Goal: Task Accomplishment & Management: Complete application form

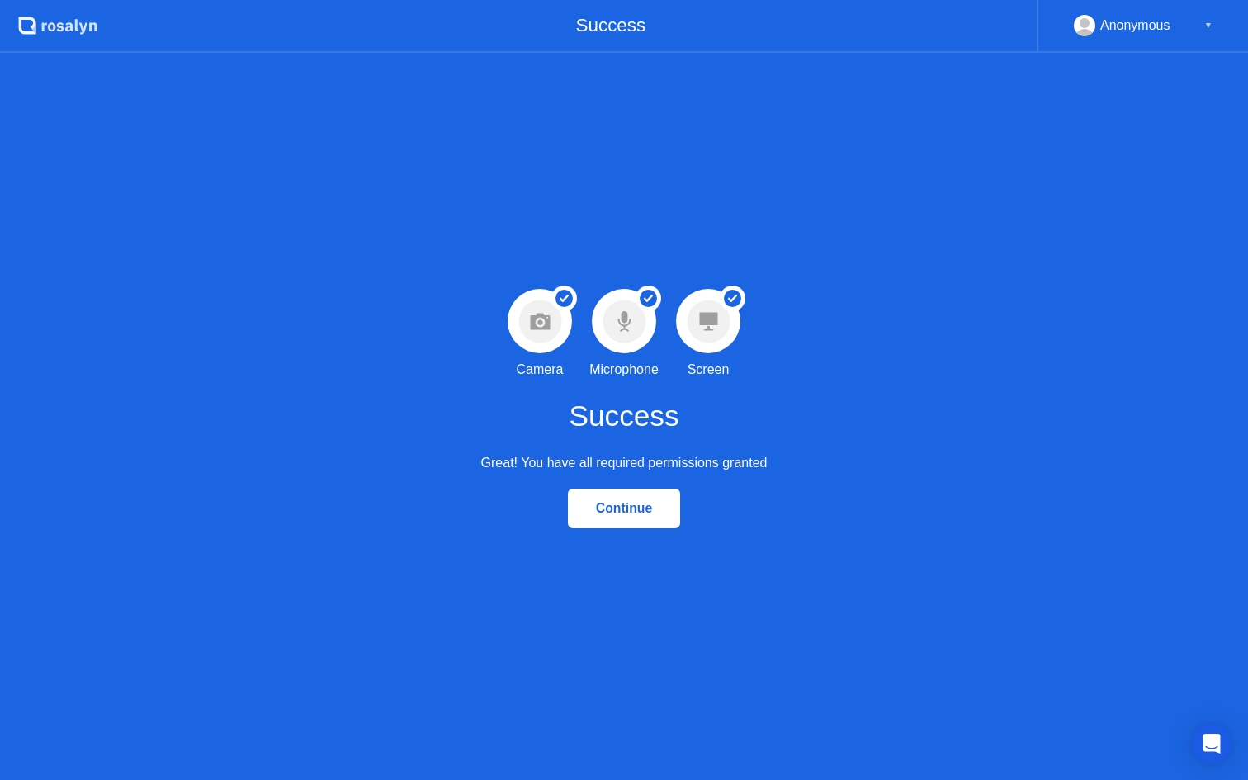
click at [624, 514] on div "Continue" at bounding box center [624, 508] width 103 height 15
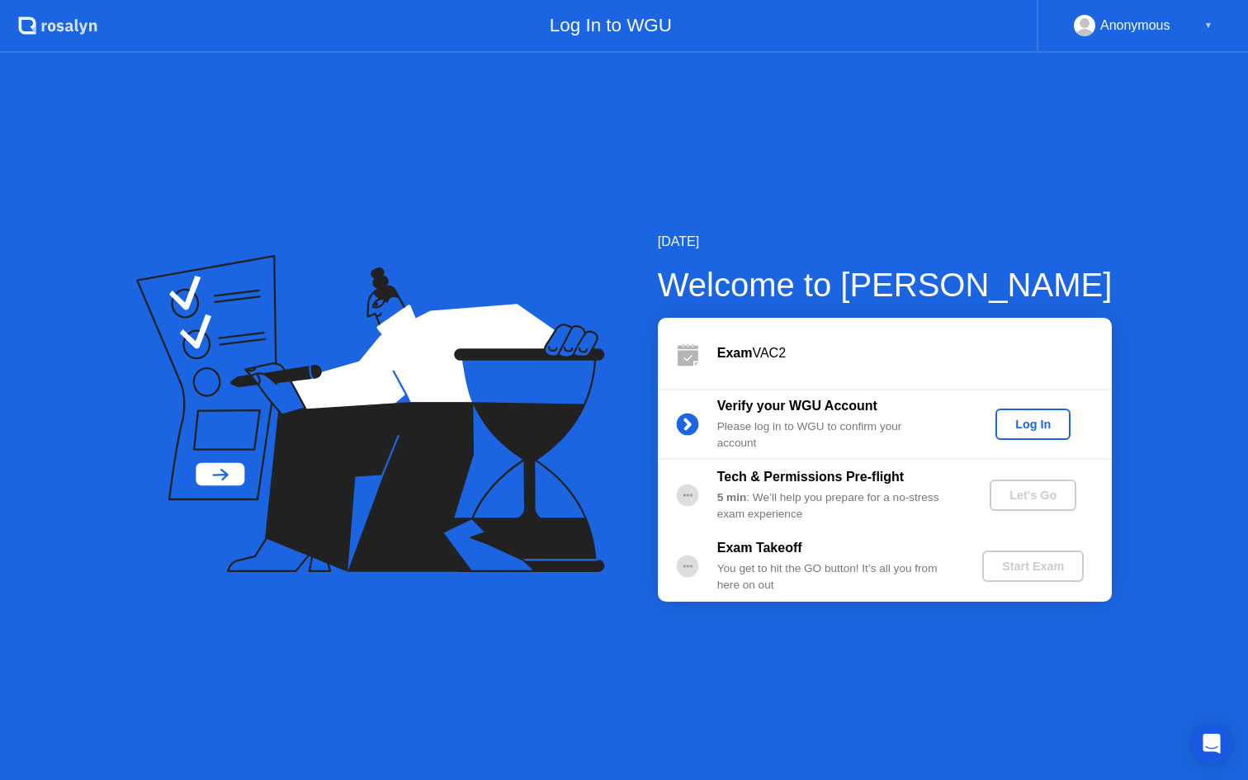
click at [1032, 422] on div "Log In" at bounding box center [1033, 424] width 62 height 13
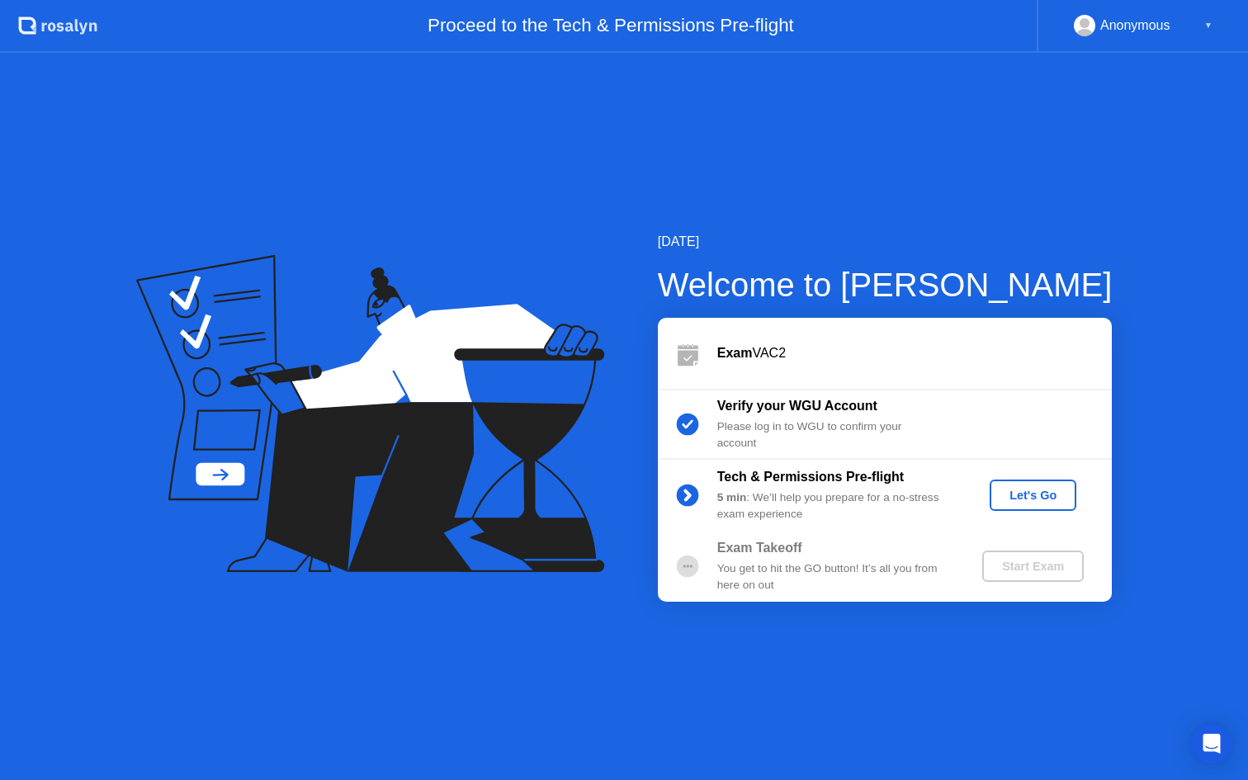
click at [1026, 494] on div "Let's Go" at bounding box center [1032, 495] width 73 height 13
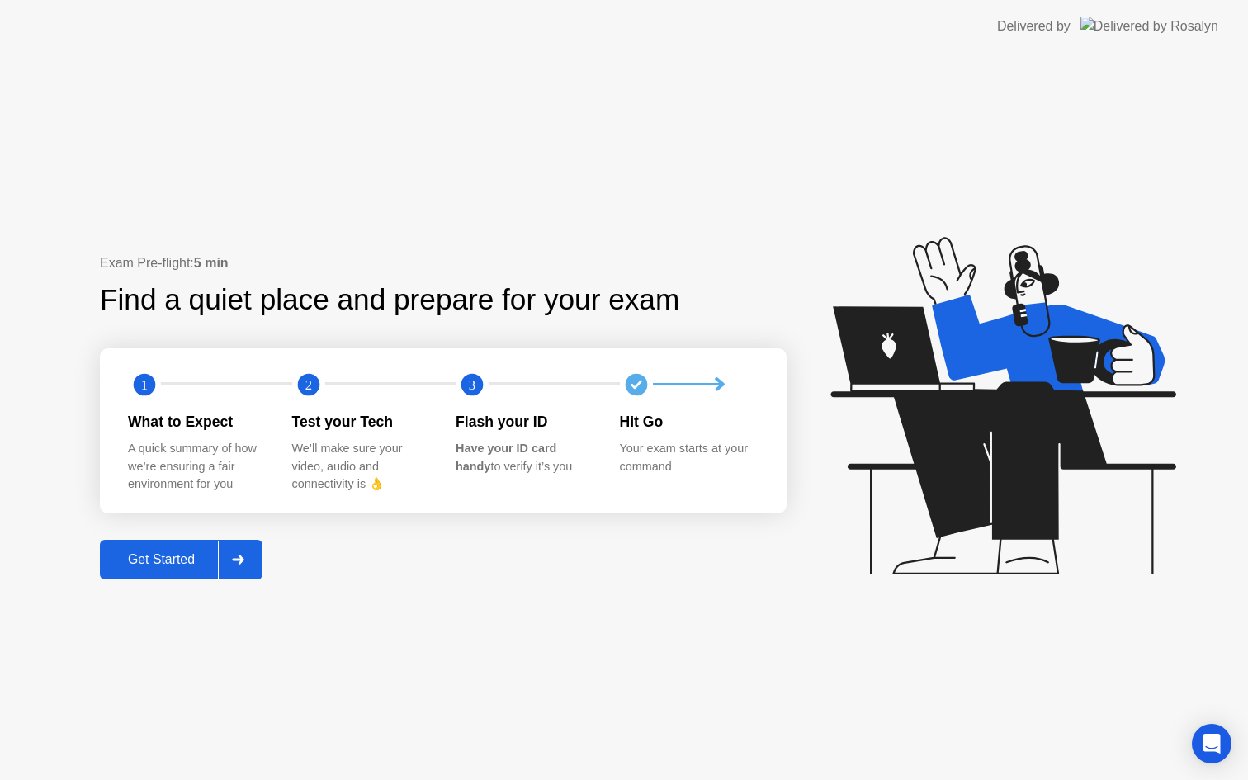
click at [163, 566] on div "Get Started" at bounding box center [161, 559] width 113 height 15
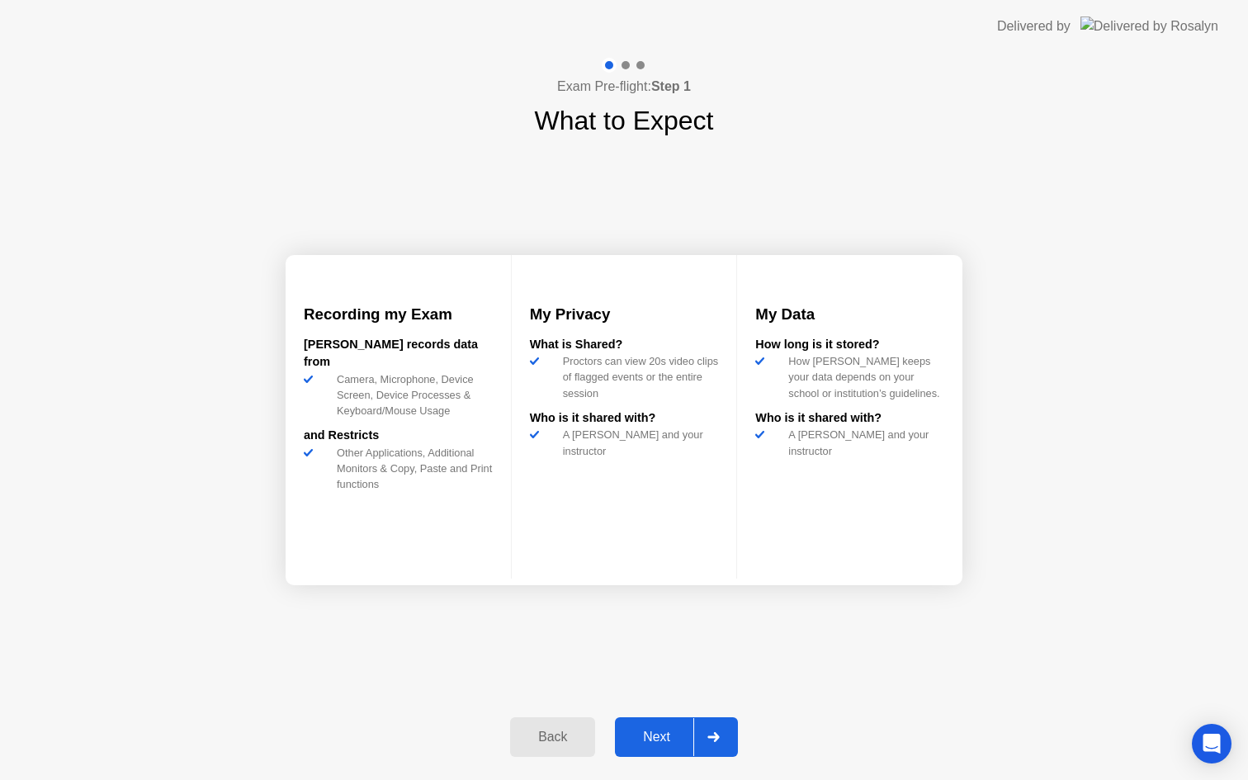
click at [657, 736] on div "Next" at bounding box center [656, 737] width 73 height 15
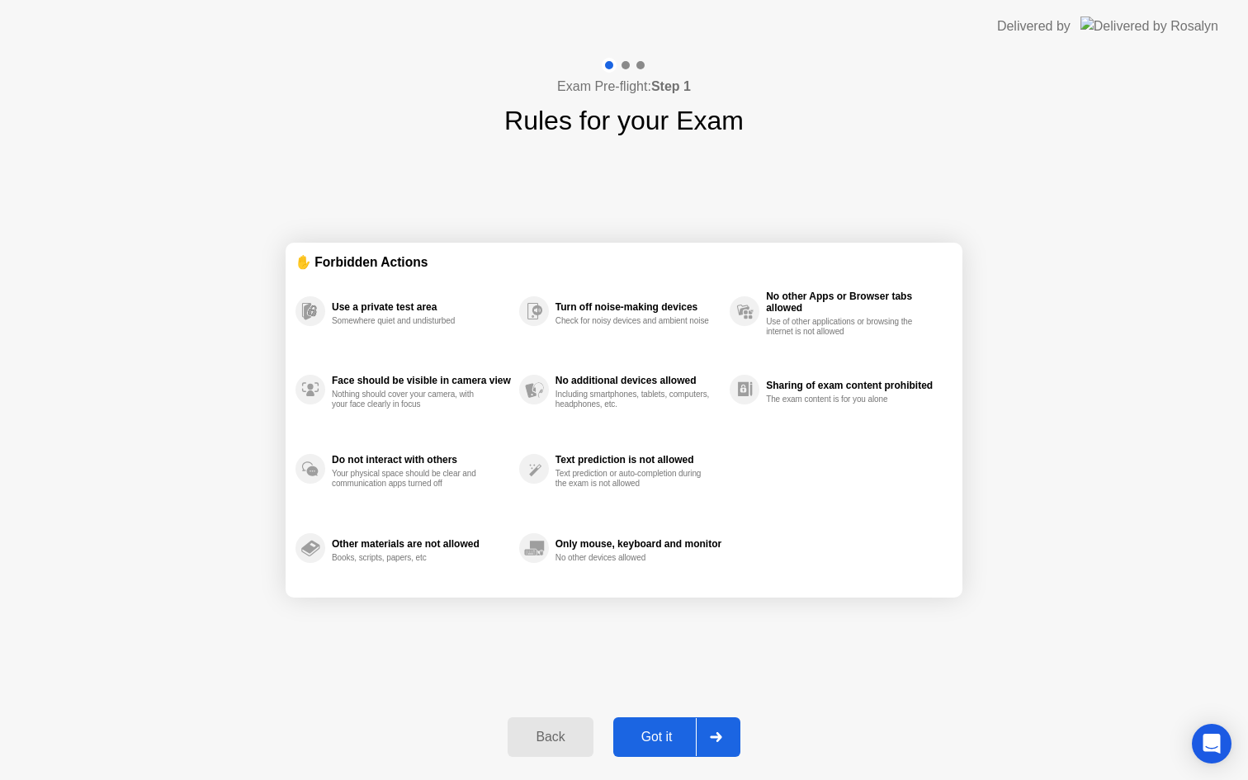
click at [667, 735] on div "Got it" at bounding box center [657, 737] width 78 height 15
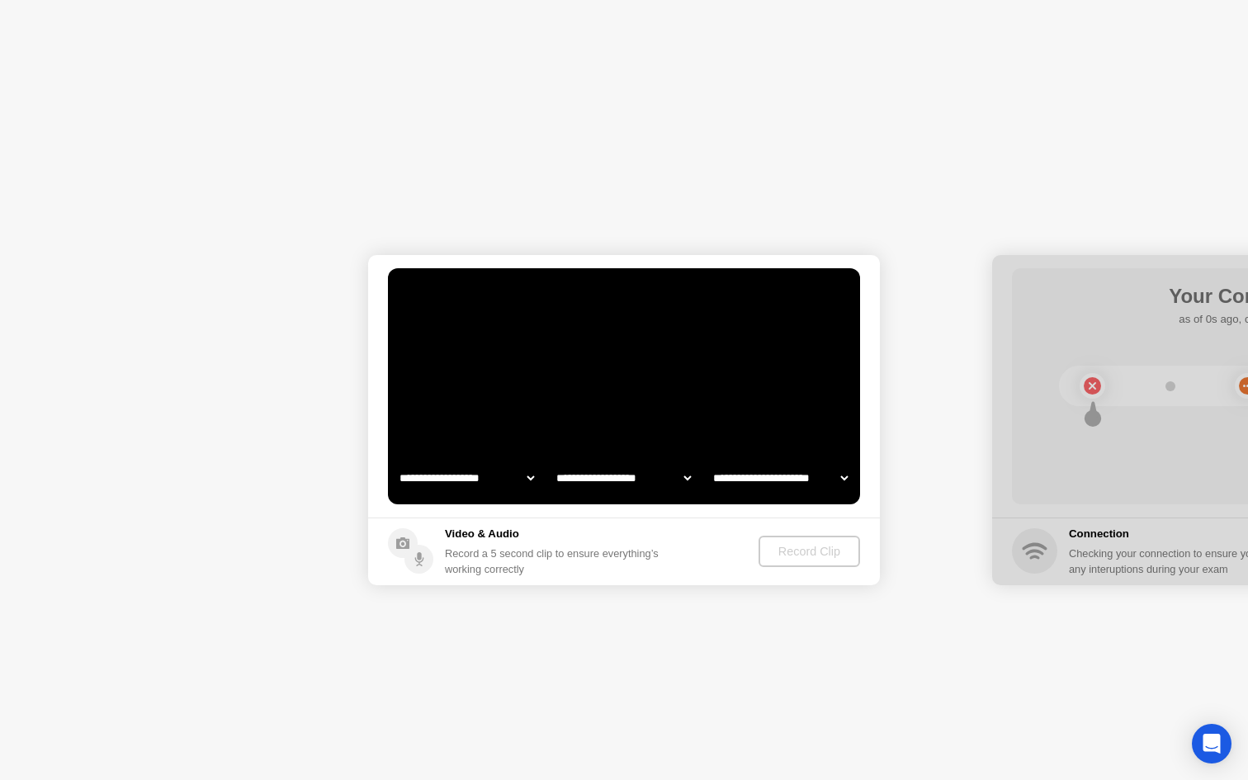
select select "**********"
select select "*******"
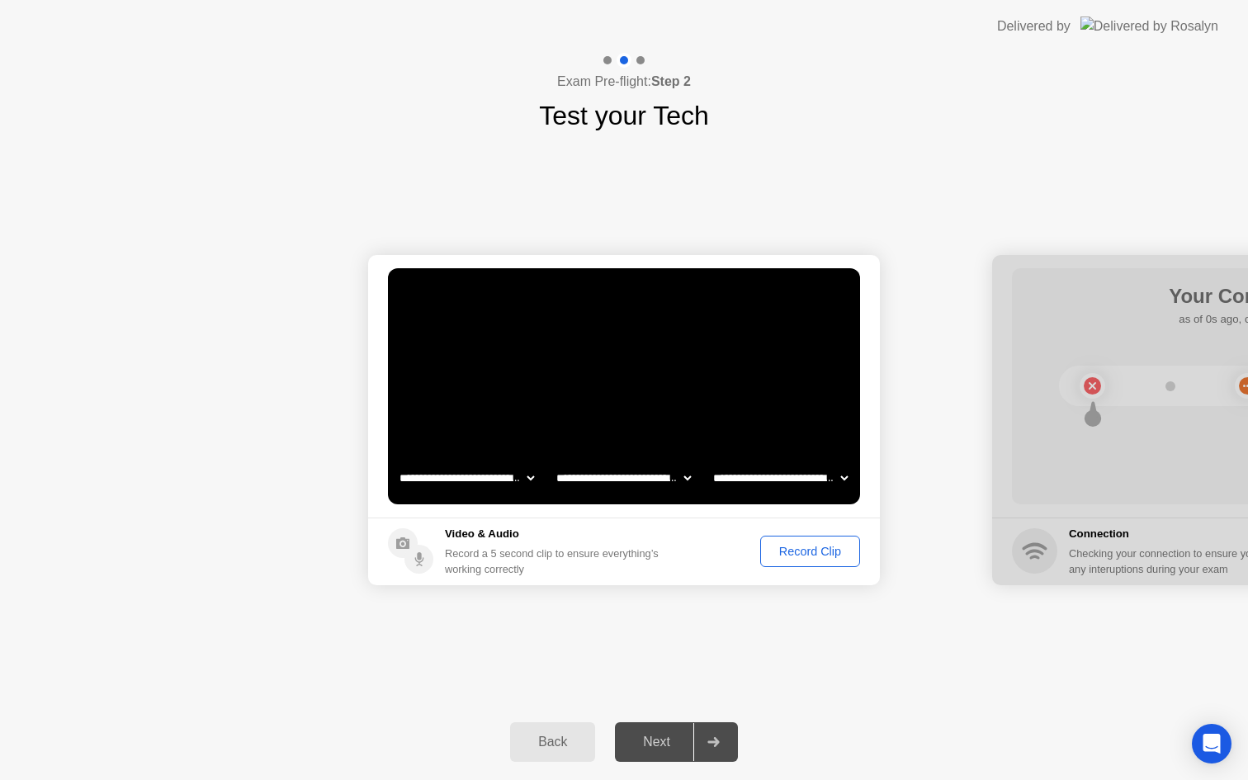
click at [820, 555] on div "Record Clip" at bounding box center [810, 551] width 88 height 13
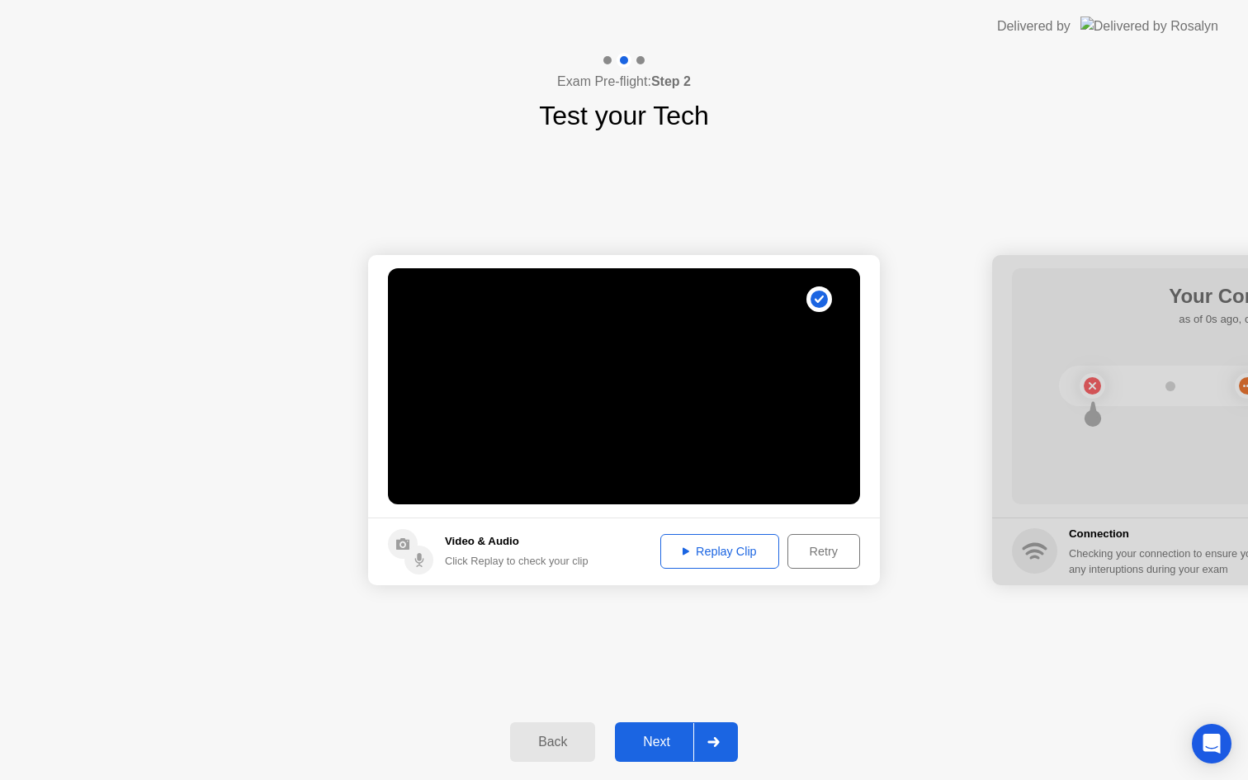
click at [655, 748] on div "Next" at bounding box center [656, 742] width 73 height 15
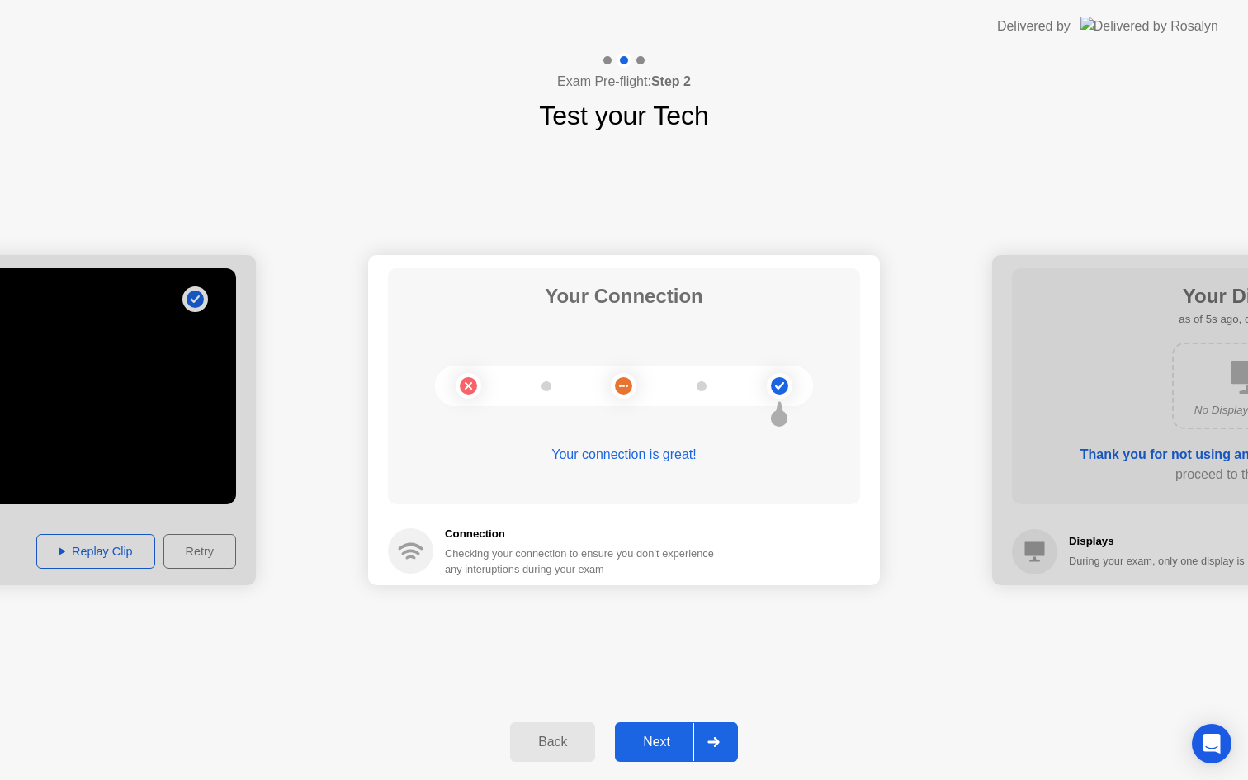
click at [655, 748] on div "Next" at bounding box center [656, 742] width 73 height 15
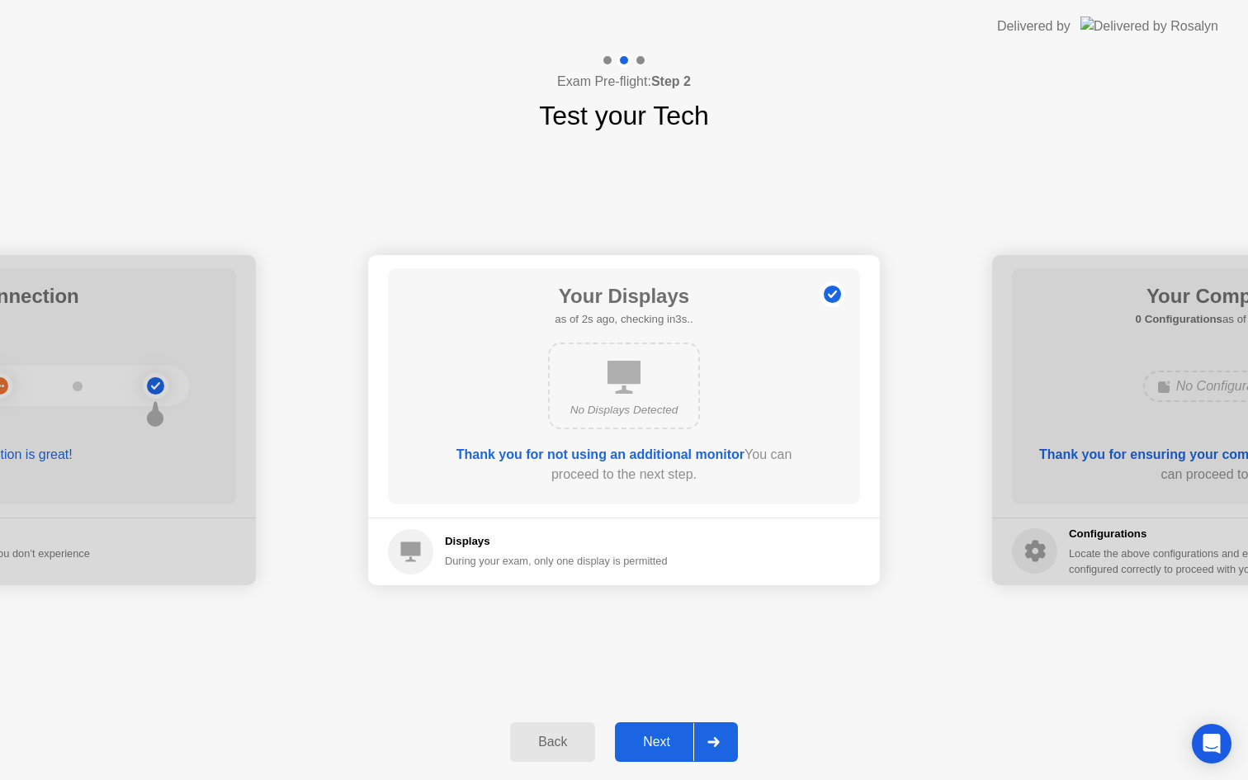
click at [655, 748] on div "Next" at bounding box center [656, 742] width 73 height 15
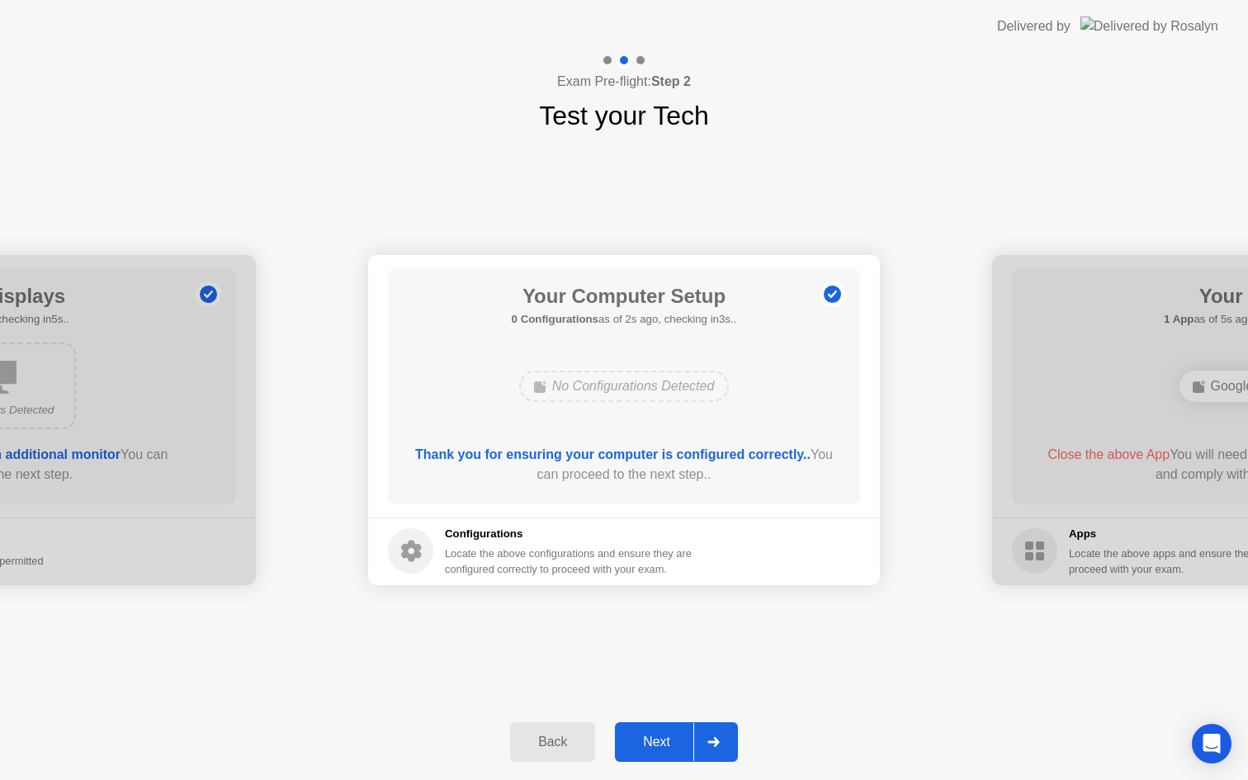
click at [655, 748] on div "Next" at bounding box center [656, 742] width 73 height 15
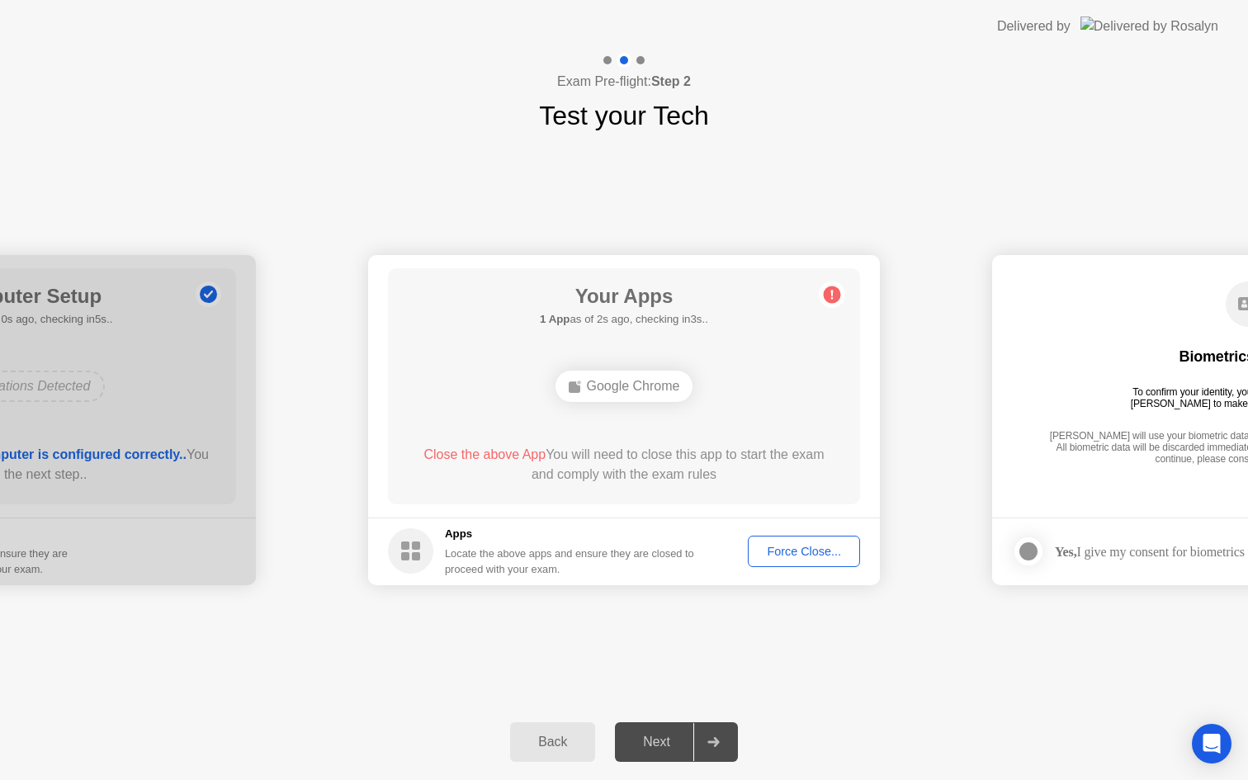
click at [819, 545] on div "Force Close..." at bounding box center [804, 551] width 101 height 13
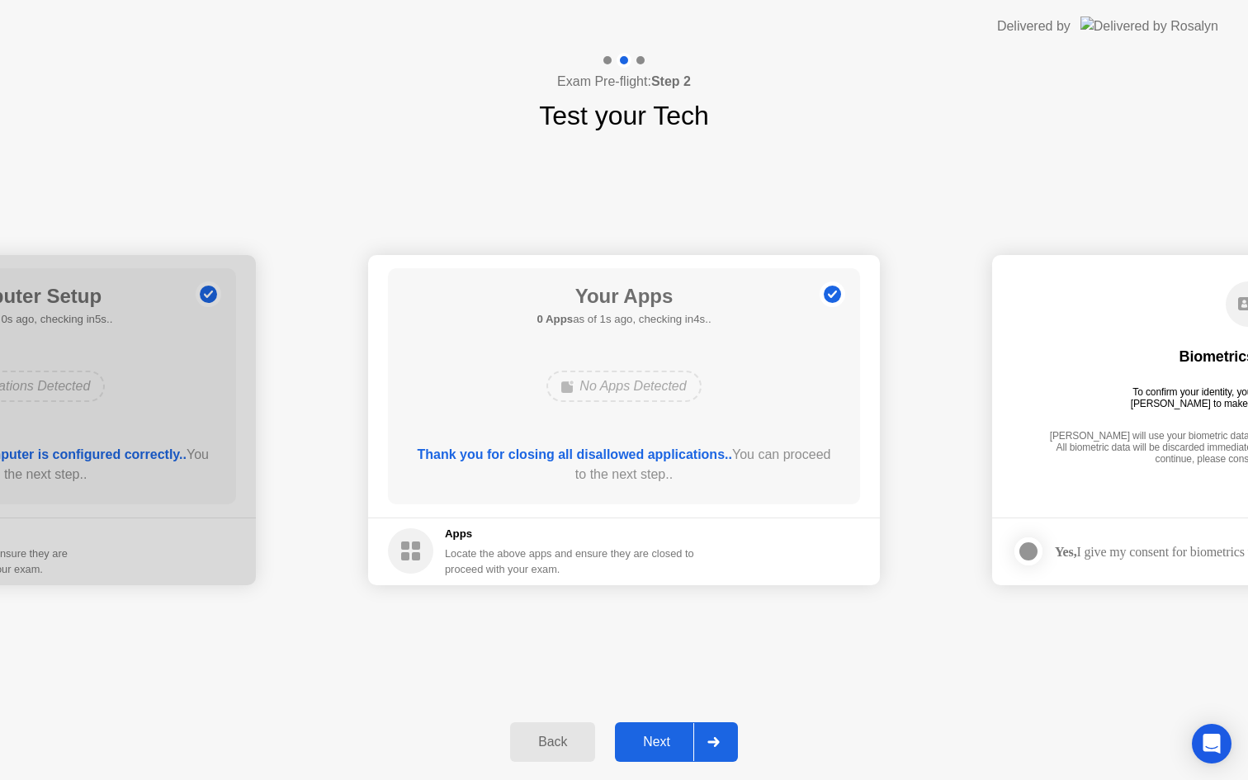
click at [664, 757] on button "Next" at bounding box center [676, 742] width 123 height 40
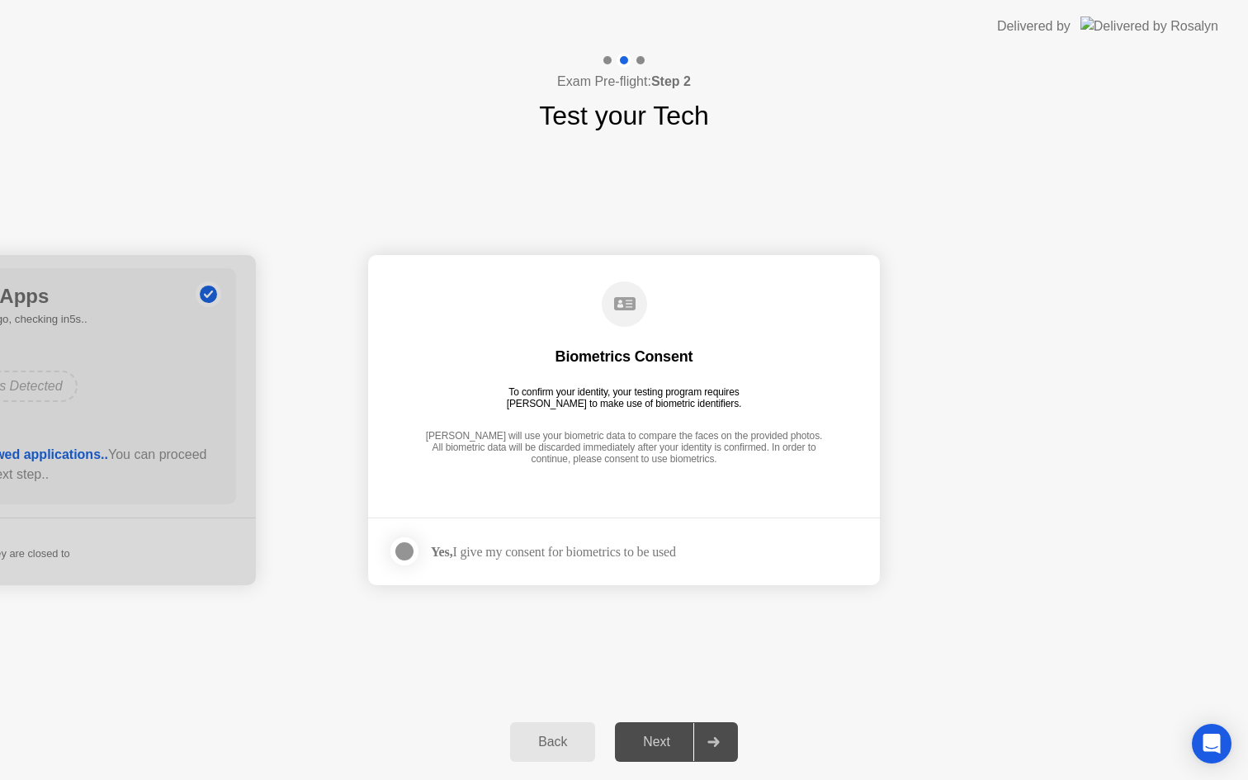
click at [409, 551] on div at bounding box center [405, 551] width 20 height 20
click at [659, 742] on div "Next" at bounding box center [656, 742] width 73 height 15
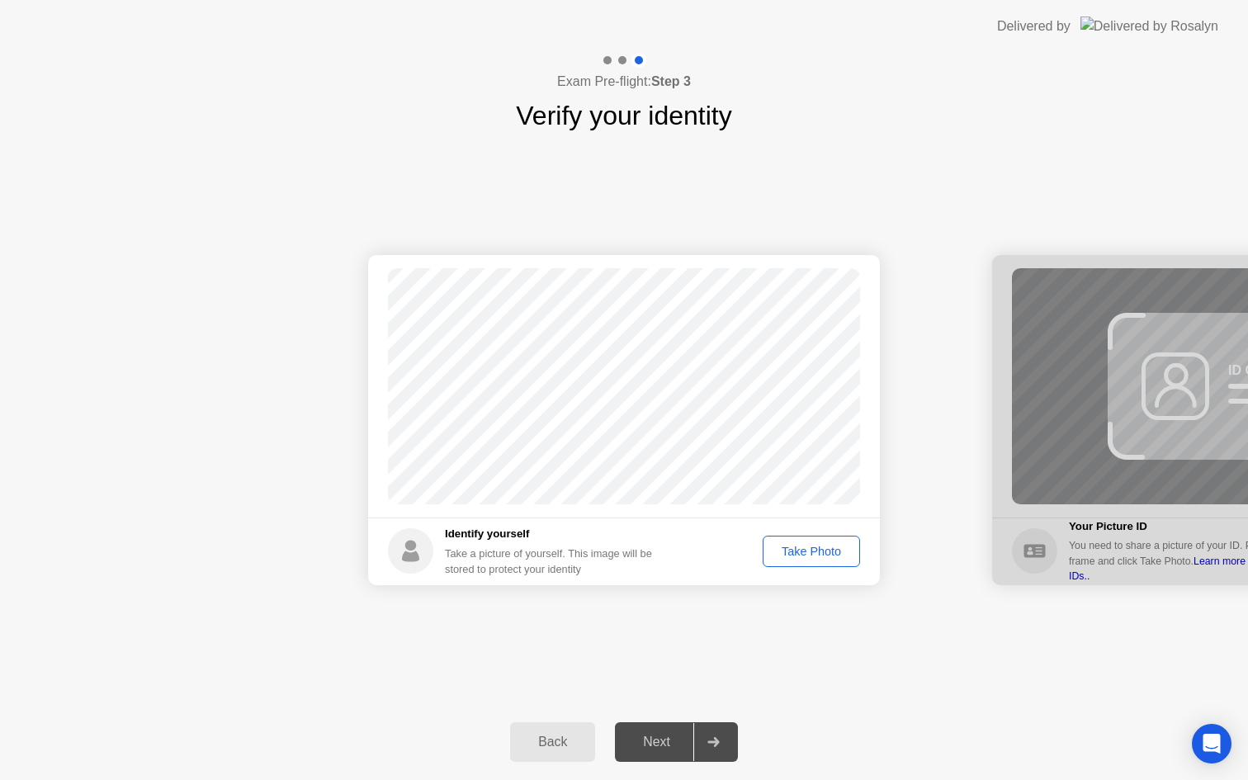
click at [810, 551] on div "Take Photo" at bounding box center [811, 551] width 86 height 13
click at [652, 744] on div "Next" at bounding box center [656, 742] width 73 height 15
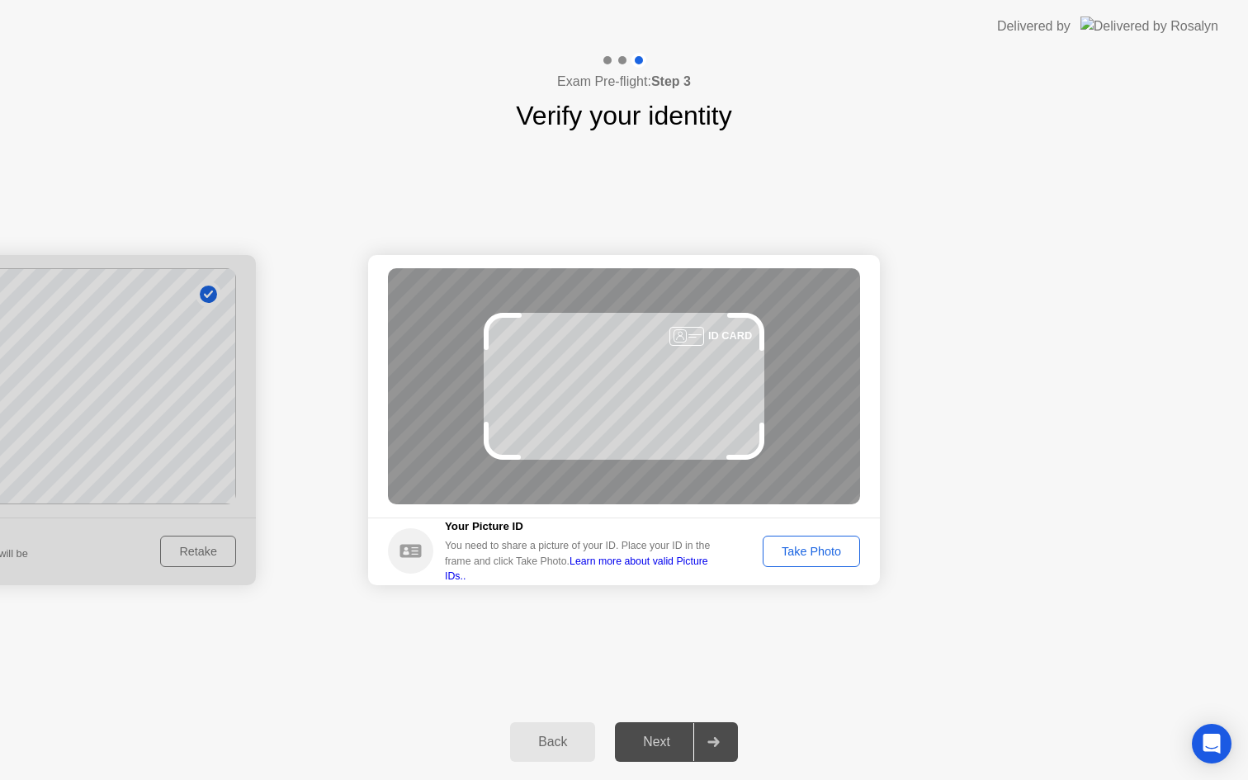
click at [810, 550] on div "Take Photo" at bounding box center [811, 551] width 86 height 13
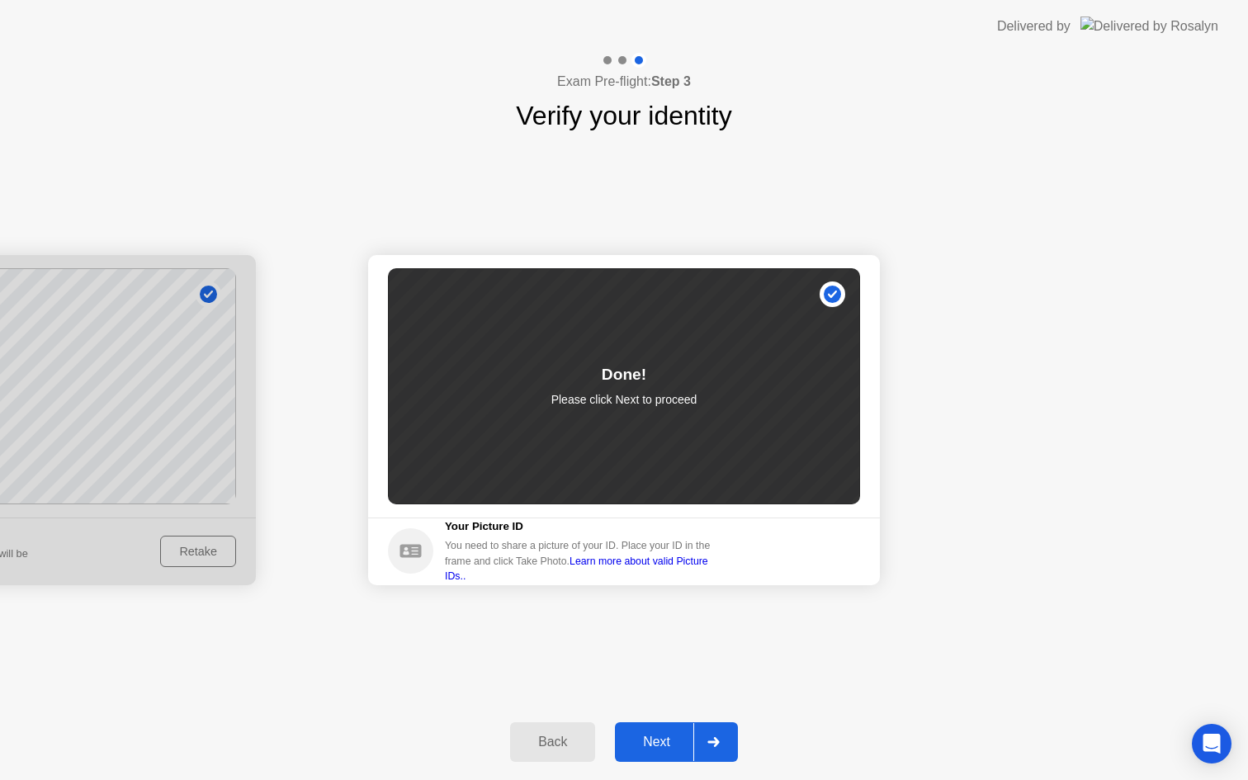
click at [665, 747] on div "Next" at bounding box center [656, 742] width 73 height 15
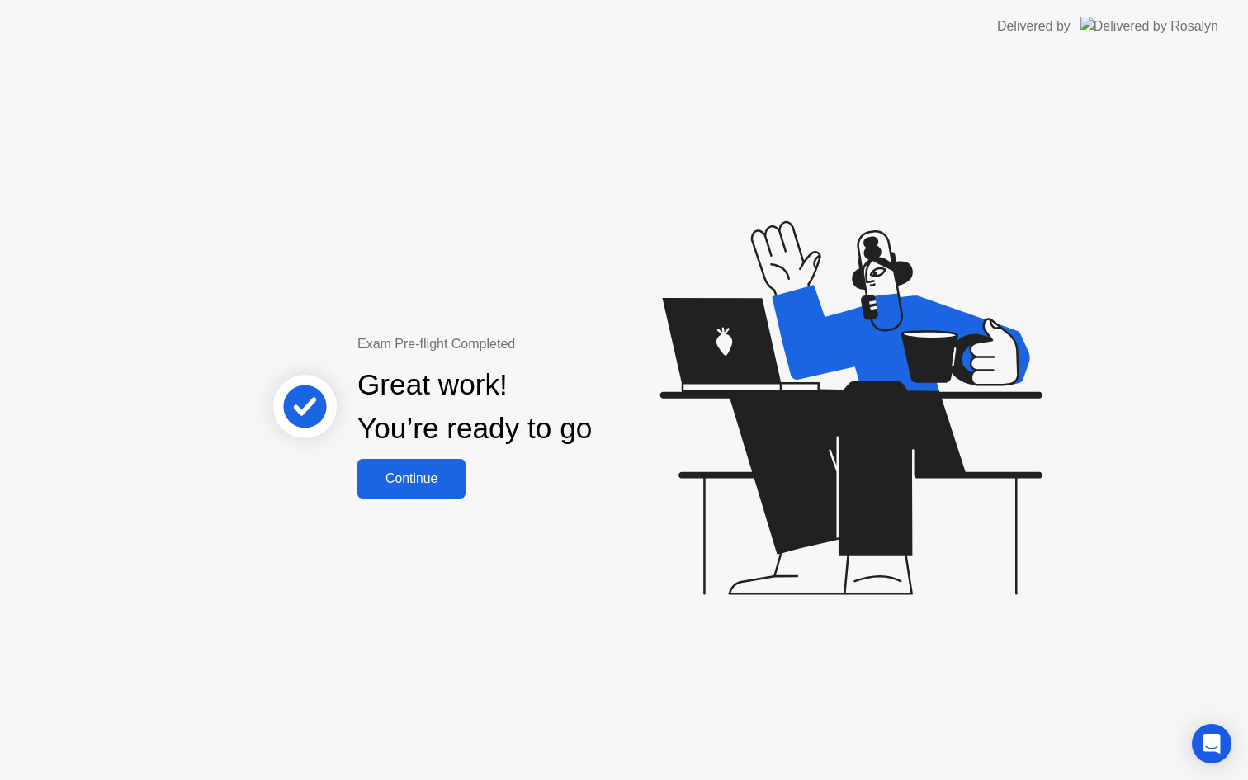
click at [411, 486] on div "Continue" at bounding box center [411, 478] width 98 height 15
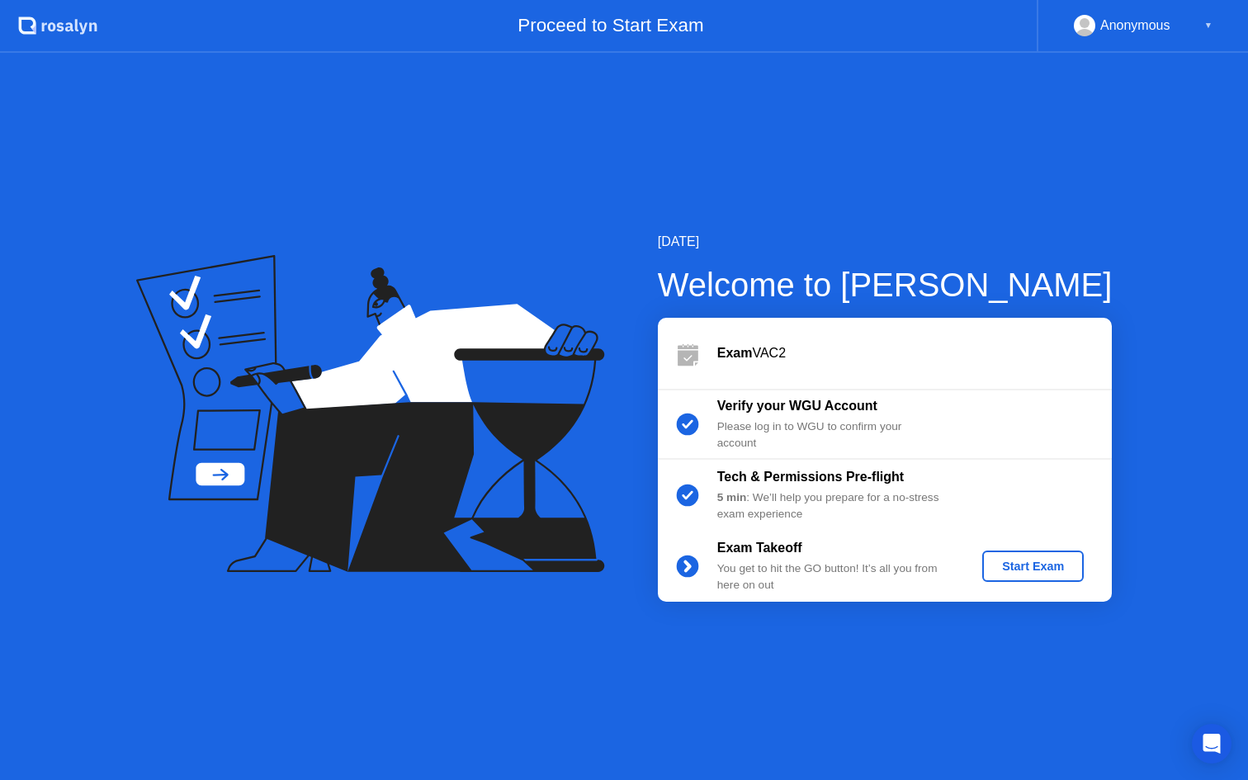
click at [1018, 562] on div "Start Exam" at bounding box center [1033, 566] width 88 height 13
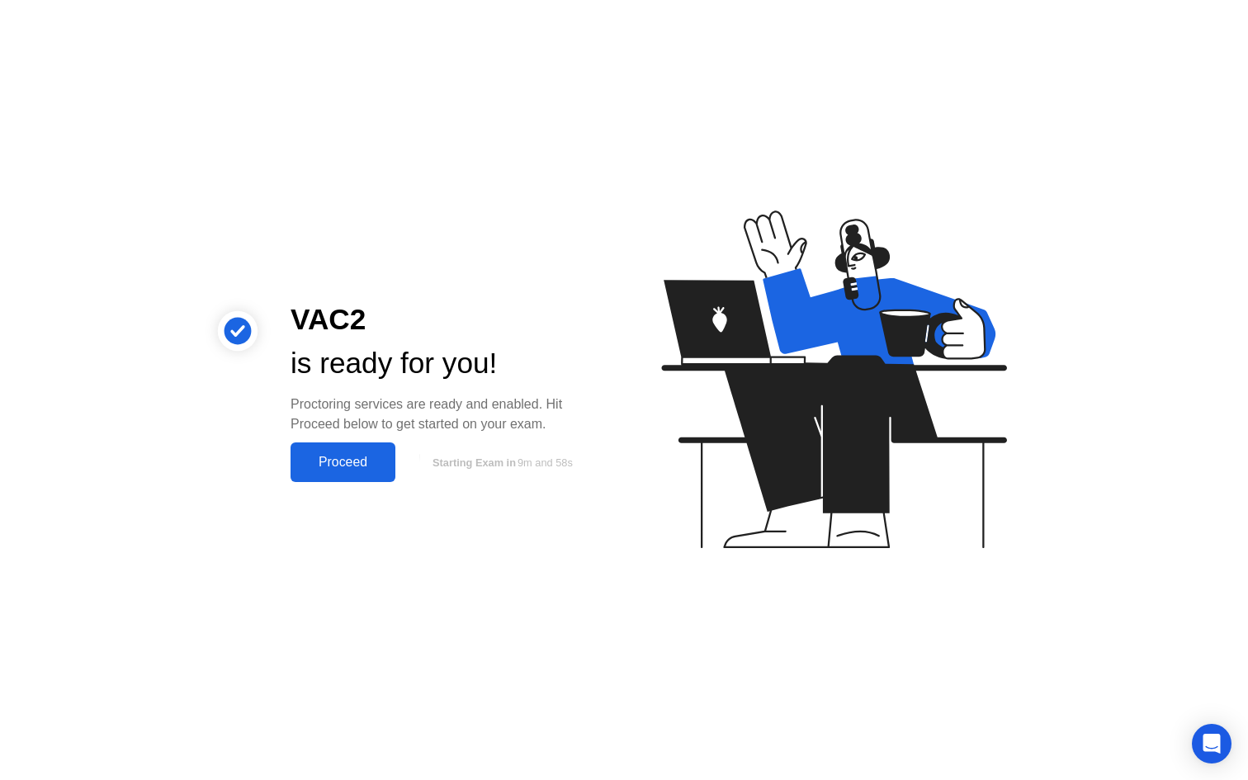
click at [343, 461] on div "Proceed" at bounding box center [342, 462] width 95 height 15
